Goal: Transaction & Acquisition: Purchase product/service

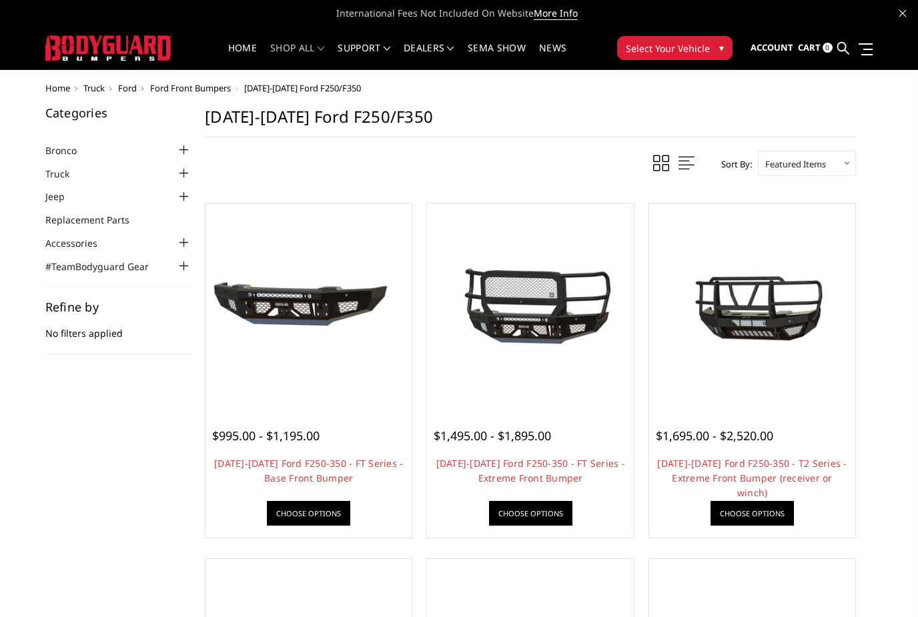
click at [182, 172] on div at bounding box center [184, 174] width 16 height 16
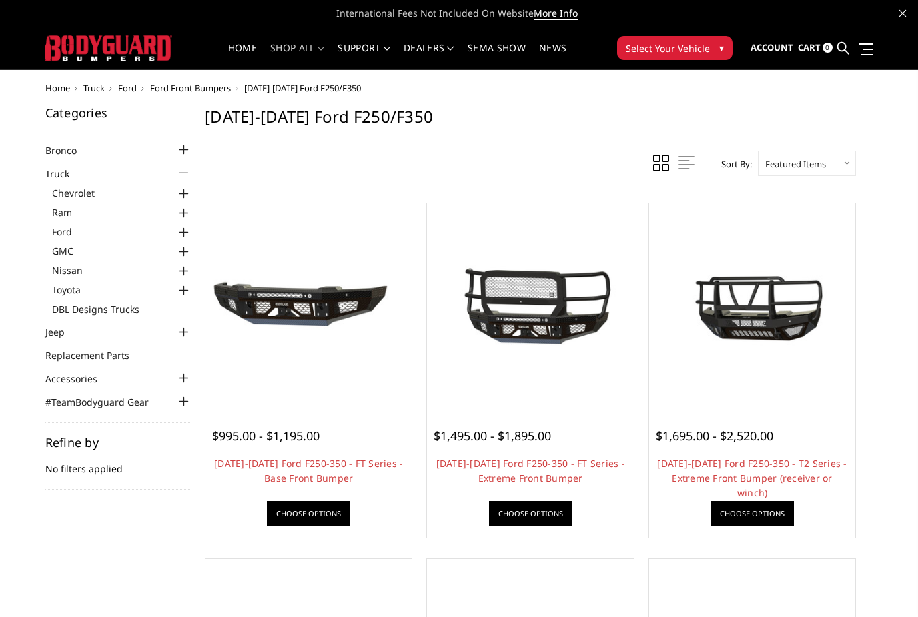
click at [181, 231] on div at bounding box center [184, 233] width 16 height 16
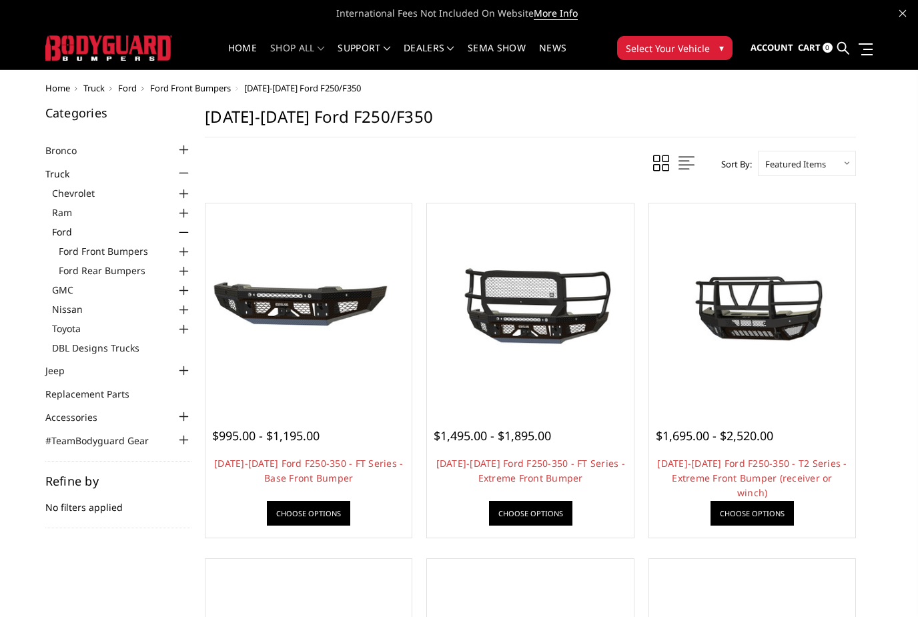
click at [183, 251] on div at bounding box center [184, 252] width 16 height 16
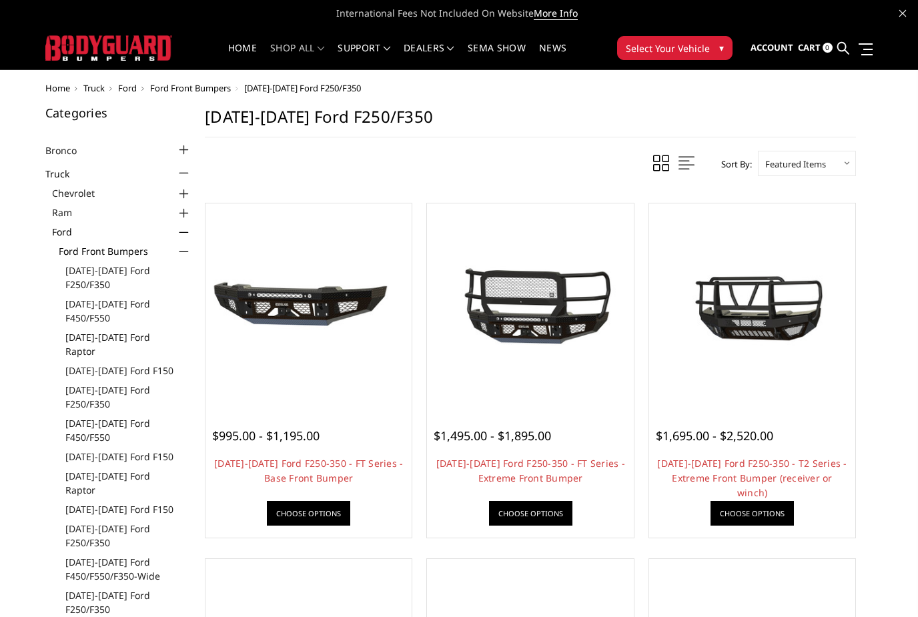
click at [85, 522] on link "[DATE]-[DATE] Ford F250/F350" at bounding box center [128, 536] width 127 height 28
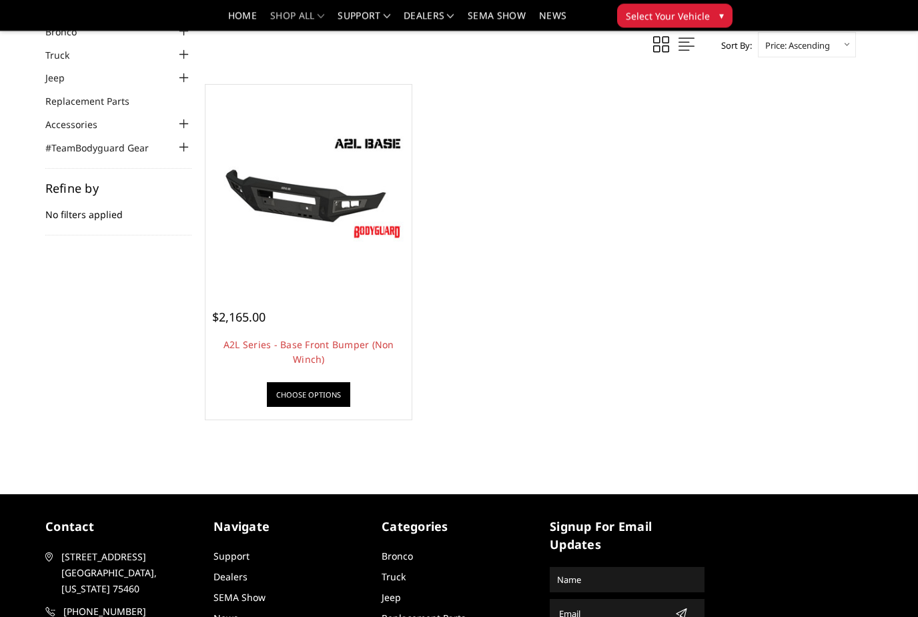
scroll to position [79, 0]
click at [312, 401] on link "Choose Options" at bounding box center [308, 394] width 83 height 25
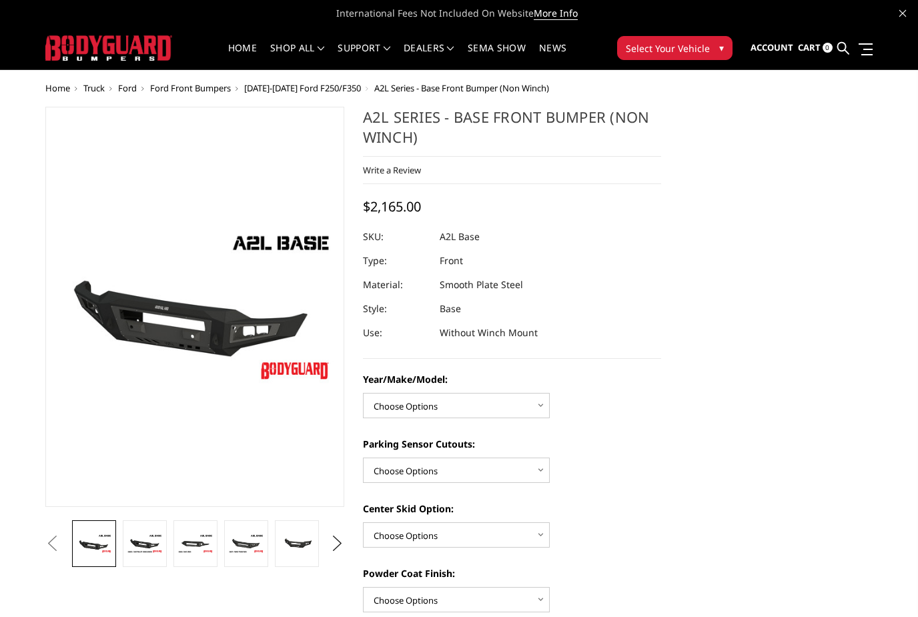
click at [338, 548] on button "Next" at bounding box center [337, 544] width 20 height 20
click at [334, 548] on button "Next" at bounding box center [337, 544] width 20 height 20
click at [288, 545] on img at bounding box center [297, 544] width 36 height 24
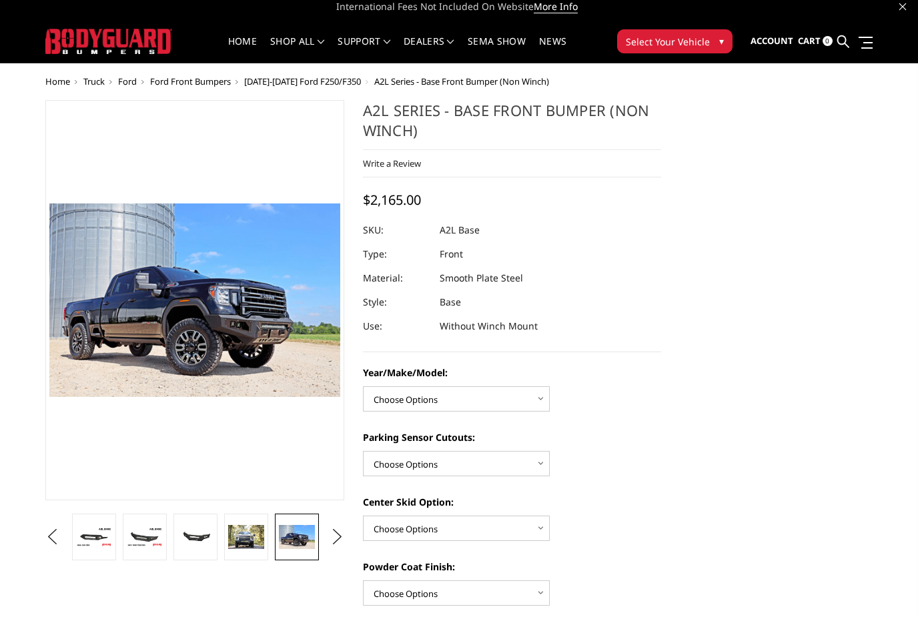
scroll to position [8, 0]
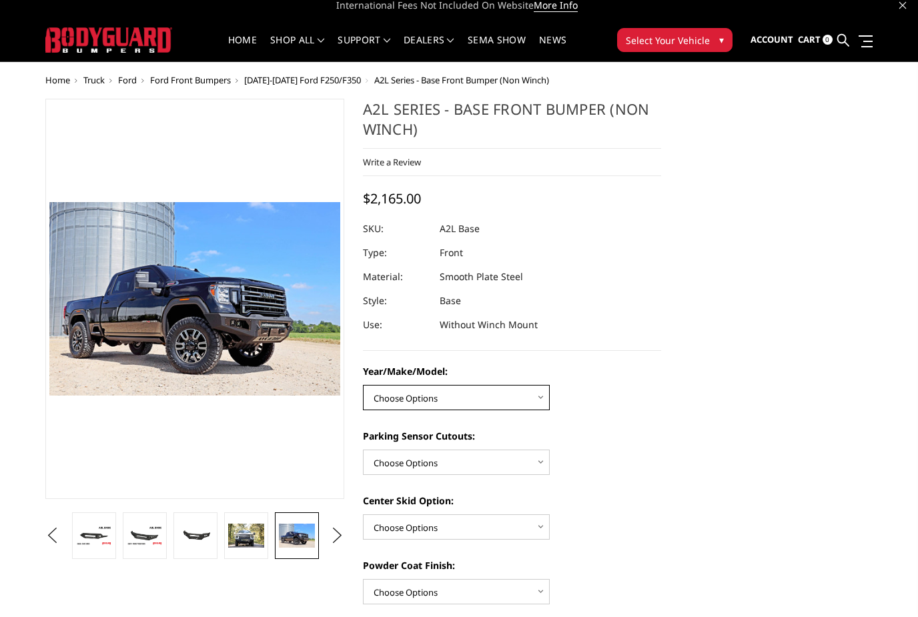
click at [544, 408] on select "Choose Options Chevrolet 15-19 2500/3500 Chevrolet 19-21 1500 Chevrolet 15-20 C…" at bounding box center [456, 397] width 187 height 25
select select "4336"
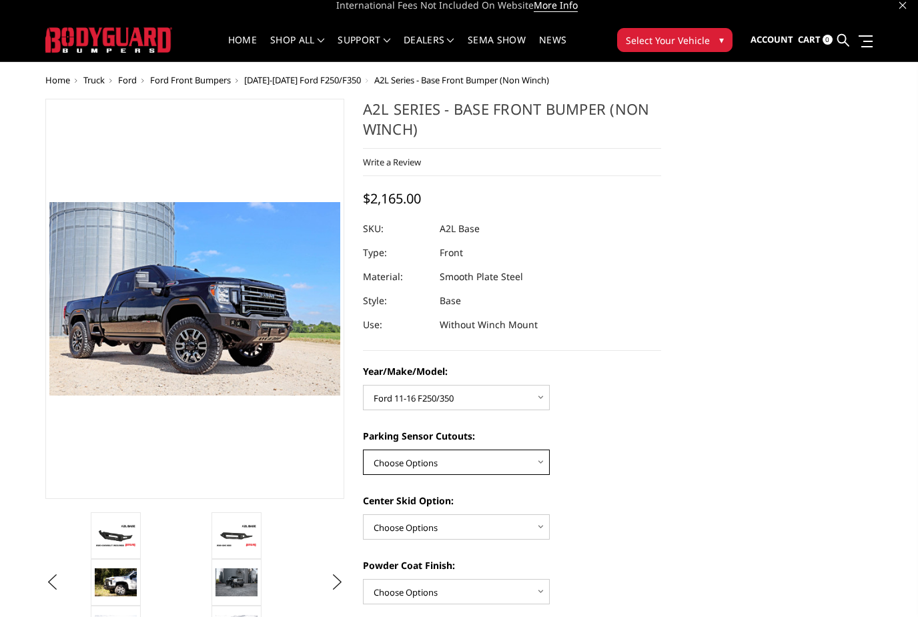
click at [543, 466] on select "Choose Options Yes - With Parking Sensor Cutouts No - Without Parking Sensor Cu…" at bounding box center [456, 462] width 187 height 25
select select "4328"
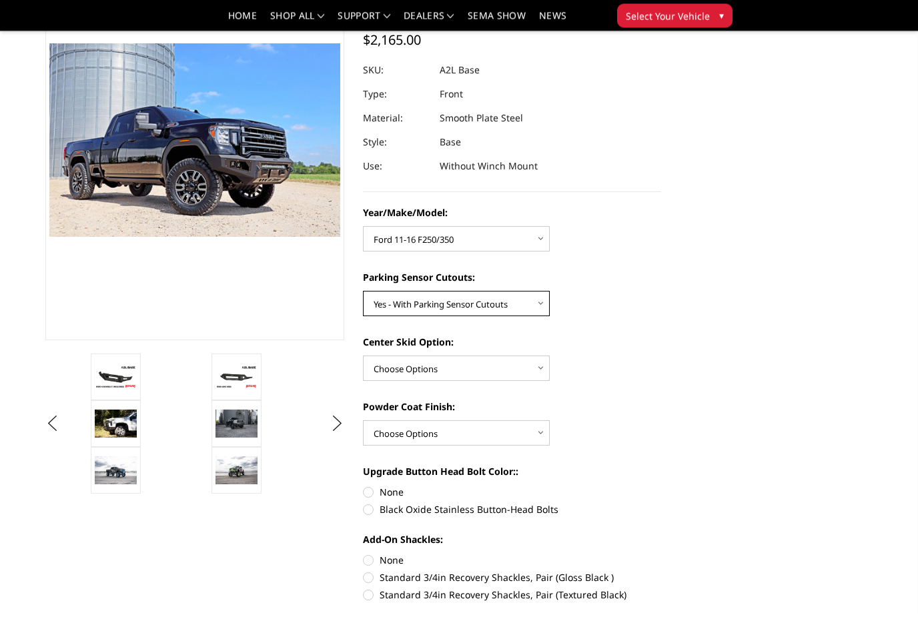
scroll to position [137, 0]
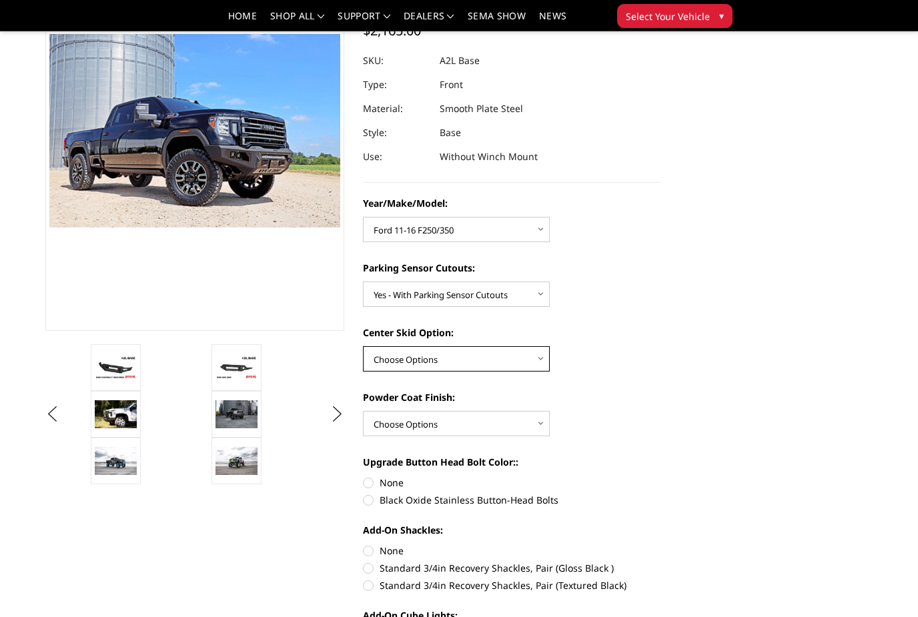
click at [535, 360] on select "Choose Options Single Light Bar Cutout" at bounding box center [456, 358] width 187 height 25
select select "4304"
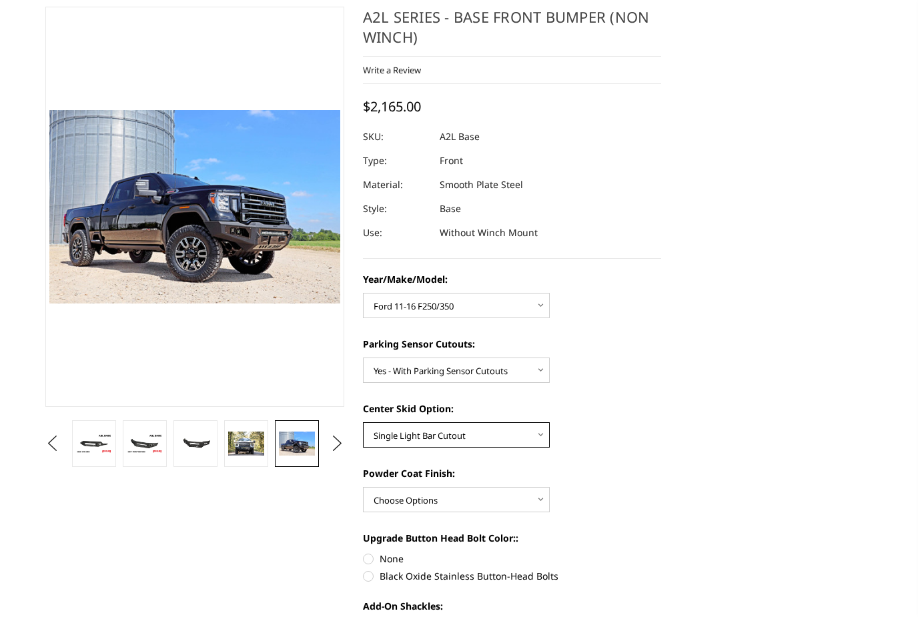
scroll to position [0, 0]
